Goal: Transaction & Acquisition: Purchase product/service

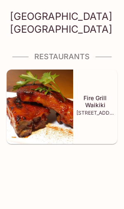
click at [57, 113] on img at bounding box center [40, 106] width 67 height 74
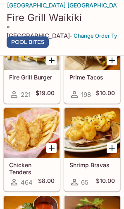
scroll to position [193, 0]
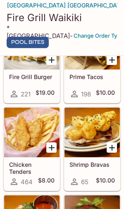
click at [49, 152] on icon "Add Chicken Tenders" at bounding box center [52, 148] width 10 height 10
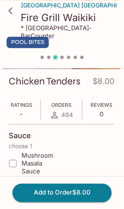
scroll to position [123, 0]
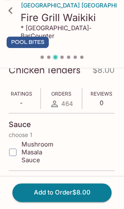
click at [77, 201] on button "Add to Order $8.00" at bounding box center [61, 192] width 99 height 18
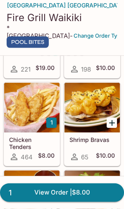
scroll to position [218, 0]
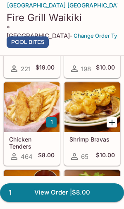
click at [37, 127] on div at bounding box center [31, 107] width 55 height 50
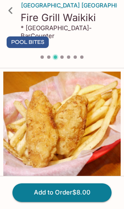
click at [78, 195] on button "Add to Order $8.00" at bounding box center [61, 192] width 99 height 18
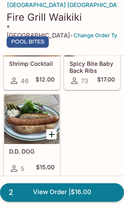
scroll to position [381, 0]
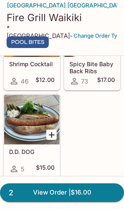
click at [54, 201] on link "2 View Order | $16.00" at bounding box center [62, 192] width 124 height 18
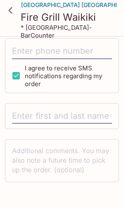
scroll to position [192, 0]
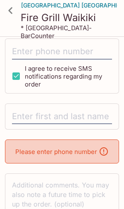
click at [43, 116] on input "text" at bounding box center [62, 117] width 100 height 16
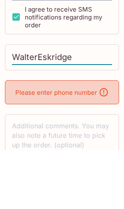
type input "WalterEskridge"
click at [73, 147] on p "Please enter phone number" at bounding box center [56, 151] width 82 height 8
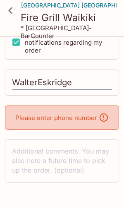
click at [55, 113] on div "Please enter phone number" at bounding box center [62, 117] width 114 height 24
click at [103, 118] on icon at bounding box center [104, 117] width 10 height 10
click at [86, 117] on p "Please enter phone number" at bounding box center [56, 118] width 82 height 8
click at [105, 119] on icon at bounding box center [104, 117] width 10 height 10
click at [75, 112] on div "Please enter phone number" at bounding box center [62, 117] width 114 height 24
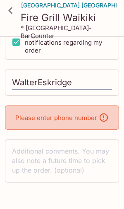
click at [75, 112] on div "Please enter phone number" at bounding box center [62, 117] width 114 height 24
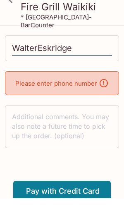
scroll to position [252, 0]
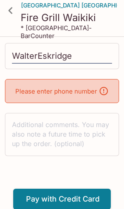
click at [68, 131] on textarea at bounding box center [62, 134] width 100 height 29
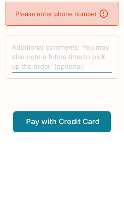
click at [110, 79] on div "Please enter phone number" at bounding box center [62, 91] width 114 height 24
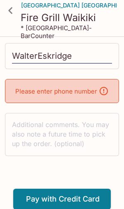
click at [42, 97] on div "Please enter phone number" at bounding box center [62, 91] width 114 height 24
click at [27, 87] on p "Please enter phone number" at bounding box center [56, 91] width 82 height 8
click at [22, 89] on p "Please enter phone number" at bounding box center [56, 91] width 82 height 8
click at [36, 86] on div "Please enter phone number" at bounding box center [62, 91] width 114 height 24
click at [56, 84] on div "Please enter phone number" at bounding box center [62, 91] width 114 height 24
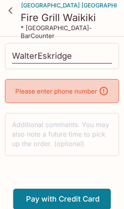
click at [56, 83] on div "Please enter phone number" at bounding box center [62, 91] width 114 height 24
click at [52, 89] on p "Please enter phone number" at bounding box center [56, 91] width 82 height 8
click at [74, 198] on button "Pay with Credit Card" at bounding box center [61, 198] width 97 height 21
click at [78, 198] on button "Pay with Credit Card" at bounding box center [61, 198] width 97 height 21
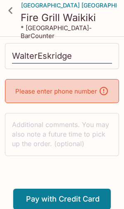
click at [77, 88] on p "Please enter phone number" at bounding box center [56, 91] width 82 height 8
click at [109, 89] on div "Please enter phone number" at bounding box center [62, 91] width 114 height 24
click at [40, 91] on p "Please enter phone number" at bounding box center [56, 91] width 82 height 8
click at [33, 90] on p "Please enter phone number" at bounding box center [56, 91] width 82 height 8
click at [96, 96] on div "Please enter phone number" at bounding box center [62, 91] width 114 height 24
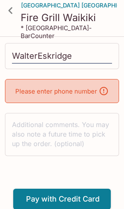
click at [96, 96] on div "Please enter phone number" at bounding box center [62, 91] width 114 height 24
click at [68, 93] on p "Please enter phone number" at bounding box center [56, 91] width 82 height 8
click at [91, 95] on div "Please enter phone number" at bounding box center [62, 91] width 114 height 24
click at [60, 196] on button "Pay with Credit Card" at bounding box center [61, 198] width 97 height 21
click at [62, 199] on button "Pay with Credit Card" at bounding box center [61, 198] width 97 height 21
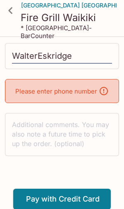
click at [67, 120] on textarea at bounding box center [62, 134] width 100 height 29
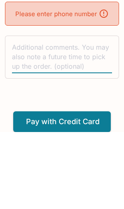
type textarea "2"
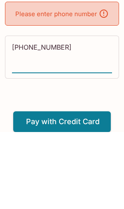
type textarea "[PHONE_NUMBER]"
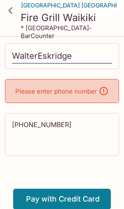
click at [78, 197] on button "Pay with Credit Card" at bounding box center [61, 198] width 97 height 21
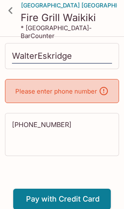
click at [78, 197] on button "Pay with Credit Card" at bounding box center [61, 198] width 97 height 21
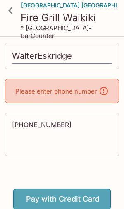
click at [76, 197] on button "Pay with Credit Card" at bounding box center [61, 198] width 97 height 21
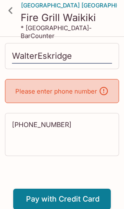
click at [75, 197] on button "Pay with Credit Card" at bounding box center [61, 198] width 97 height 21
